Goal: Check status: Check status

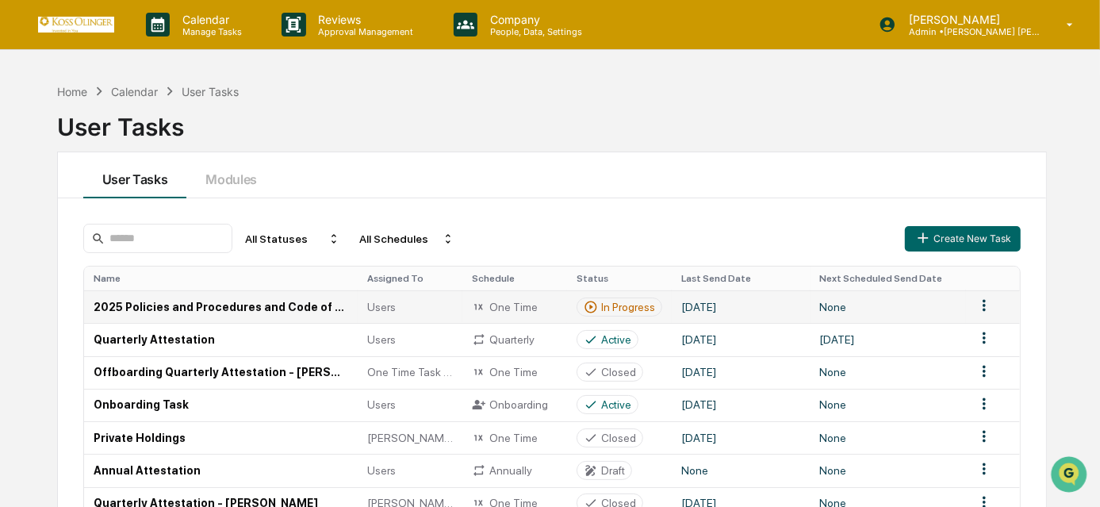
click at [617, 301] on div "In Progress" at bounding box center [628, 307] width 54 height 13
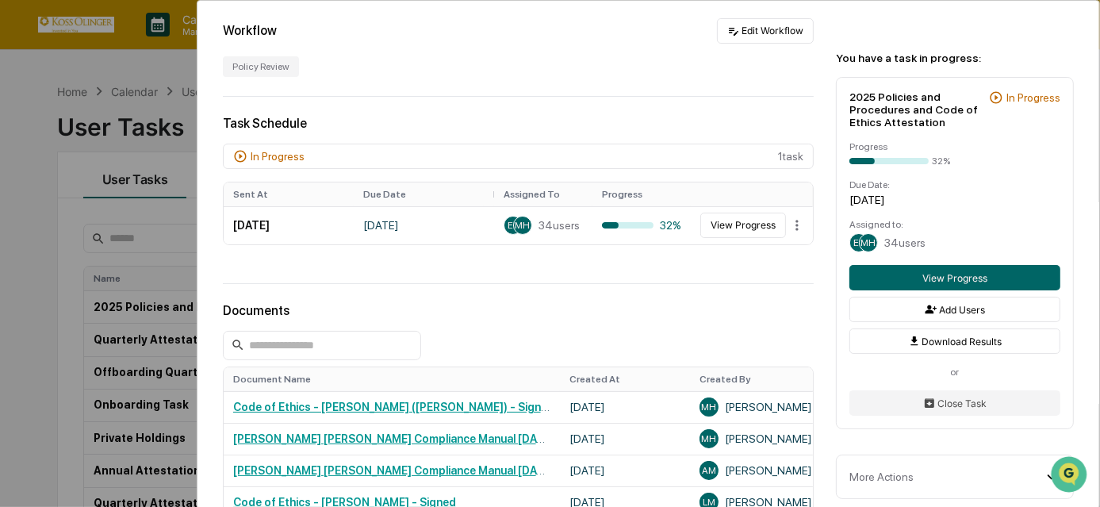
scroll to position [324, 0]
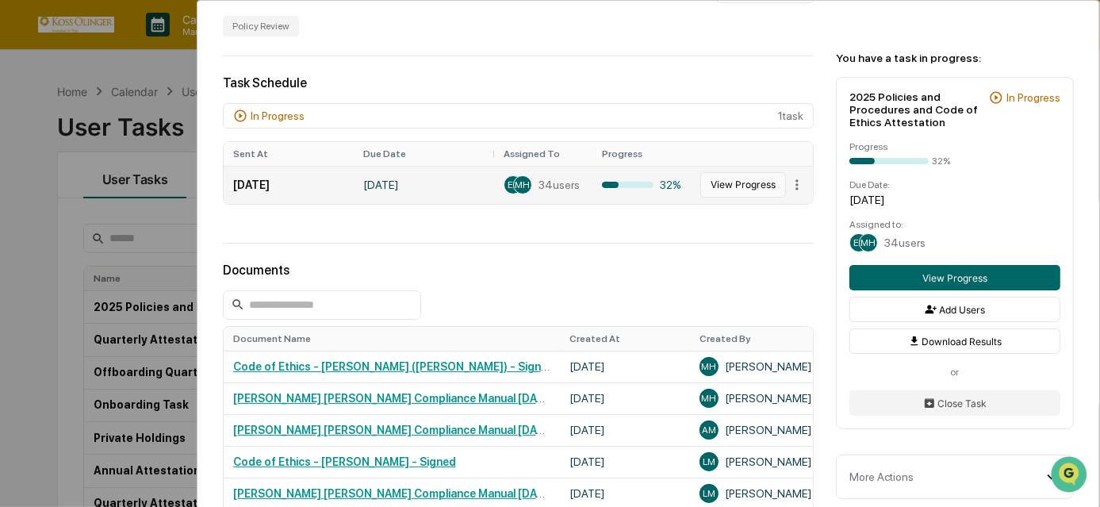
click at [714, 183] on button "View Progress" at bounding box center [744, 184] width 86 height 25
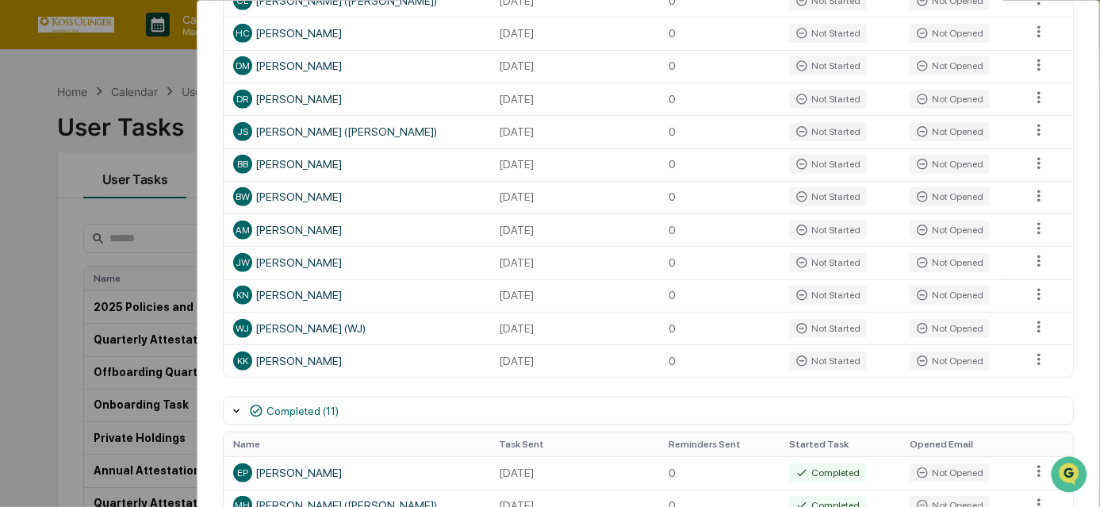
scroll to position [1122, 0]
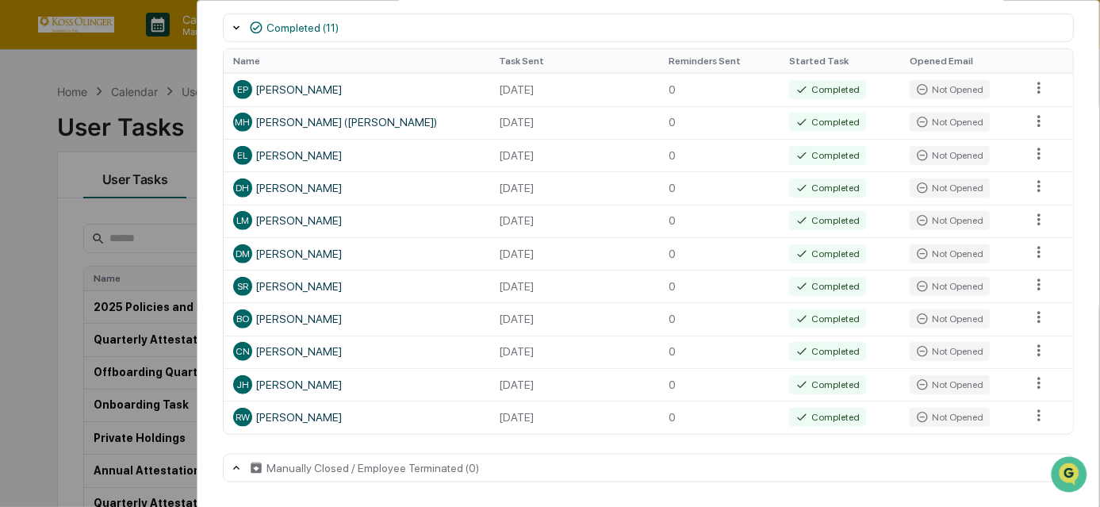
click at [36, 350] on div "User Tasks 2025 Policies and Procedures and Code of Ethics Attestation Task Det…" at bounding box center [550, 253] width 1100 height 507
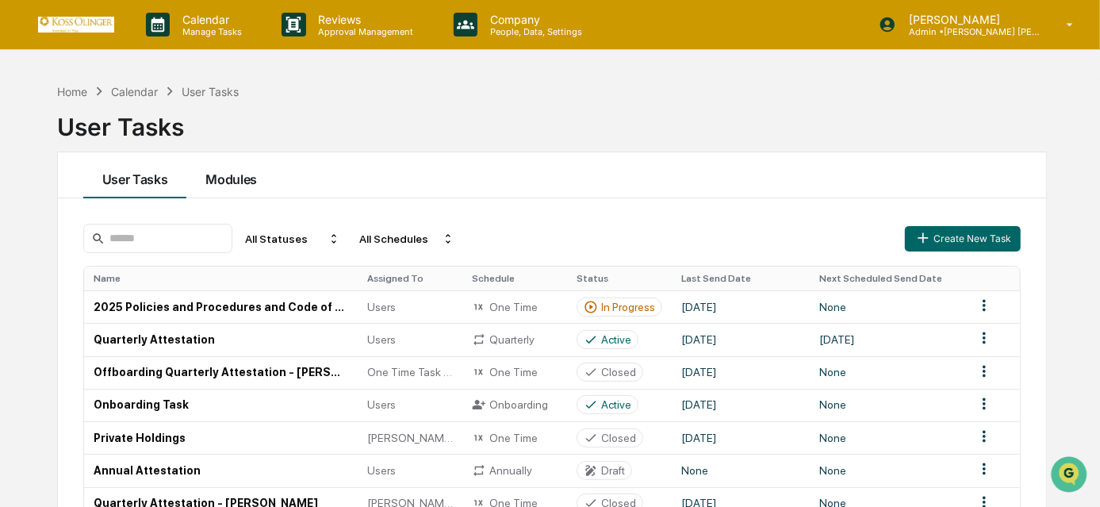
click at [233, 182] on button "Modules" at bounding box center [231, 175] width 90 height 46
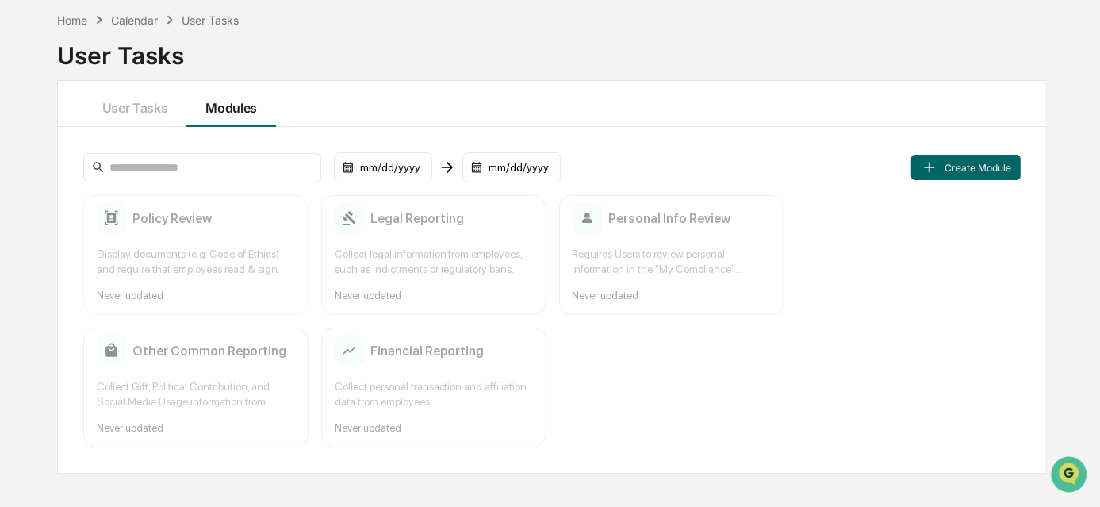
scroll to position [75, 0]
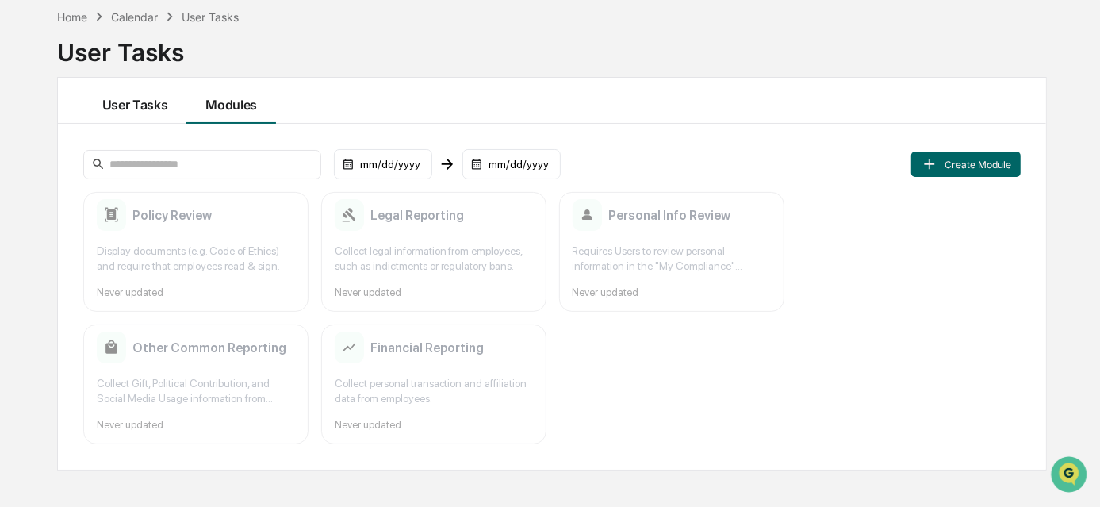
click at [150, 116] on button "User Tasks" at bounding box center [135, 101] width 104 height 46
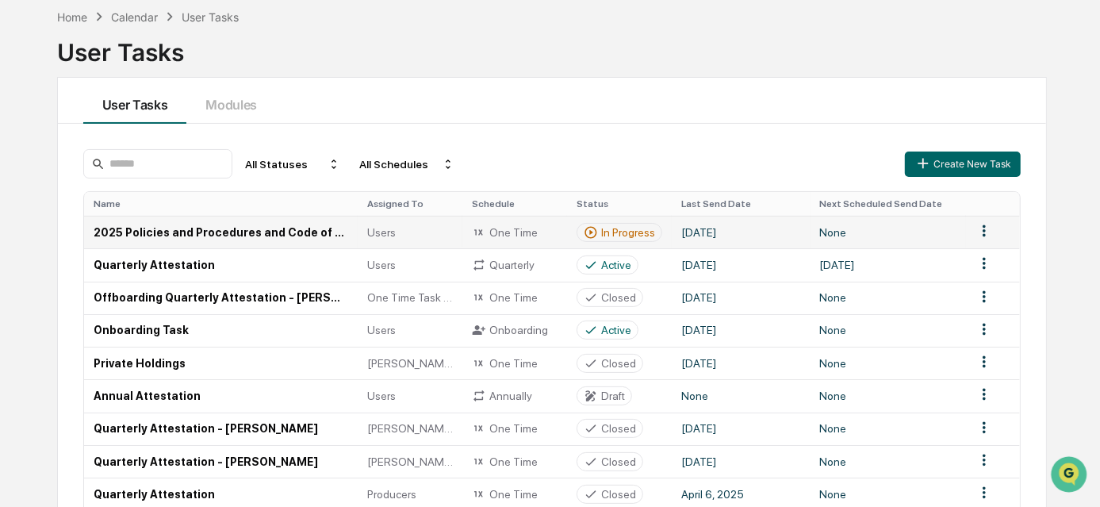
click at [664, 230] on td "In Progress" at bounding box center [619, 232] width 105 height 33
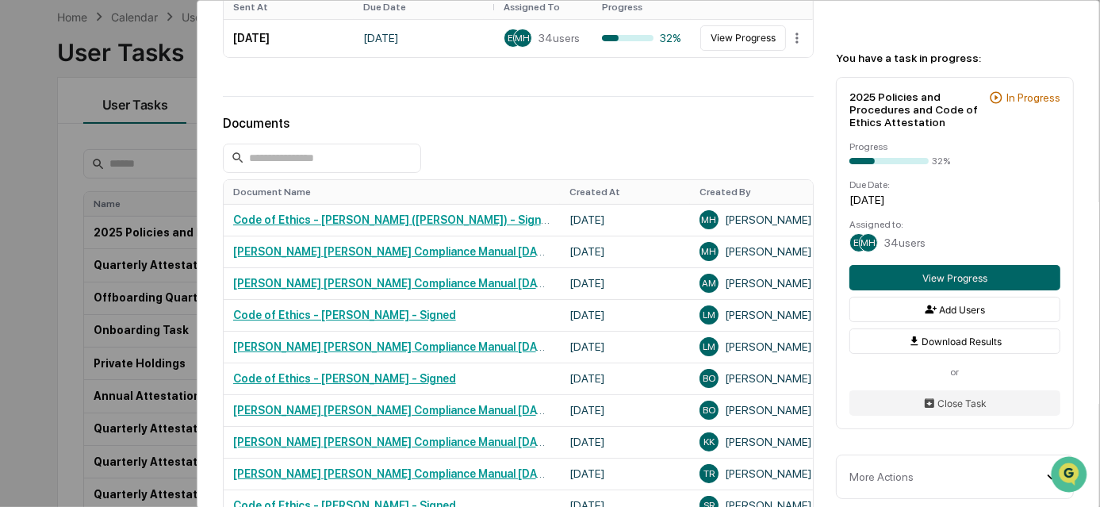
scroll to position [399, 0]
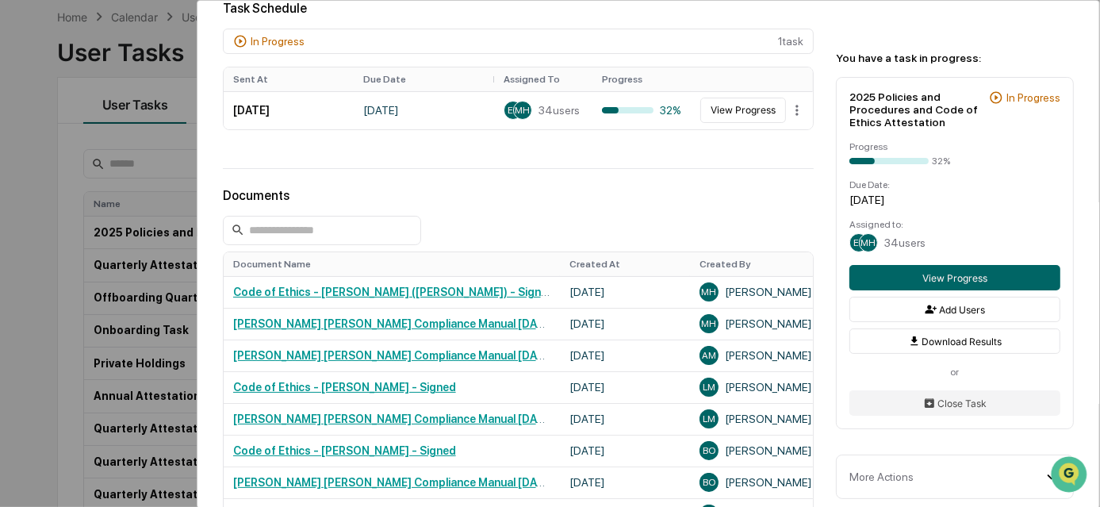
click at [71, 220] on div "User Tasks 2025 Policies and Procedures and Code of Ethics Attestation 2025 Pol…" at bounding box center [550, 253] width 1100 height 507
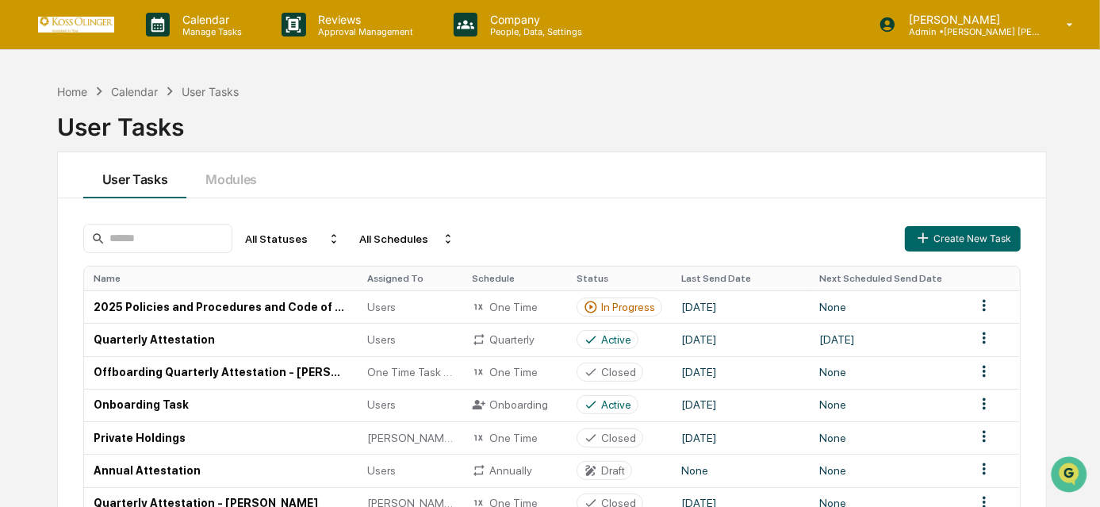
click at [71, 220] on div "All Statuses All Schedules Create New Task Name Assigned To Schedule Status Las…" at bounding box center [552, 440] width 989 height 484
